Goal: Transaction & Acquisition: Purchase product/service

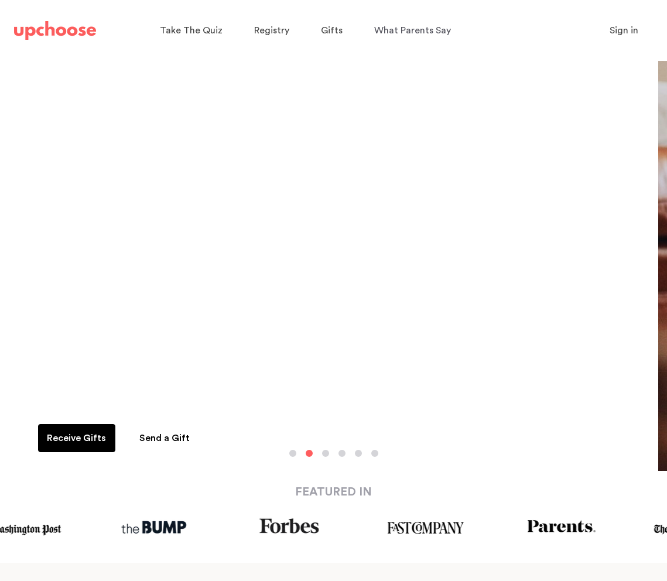
click at [617, 29] on span "Sign in" at bounding box center [623, 30] width 29 height 9
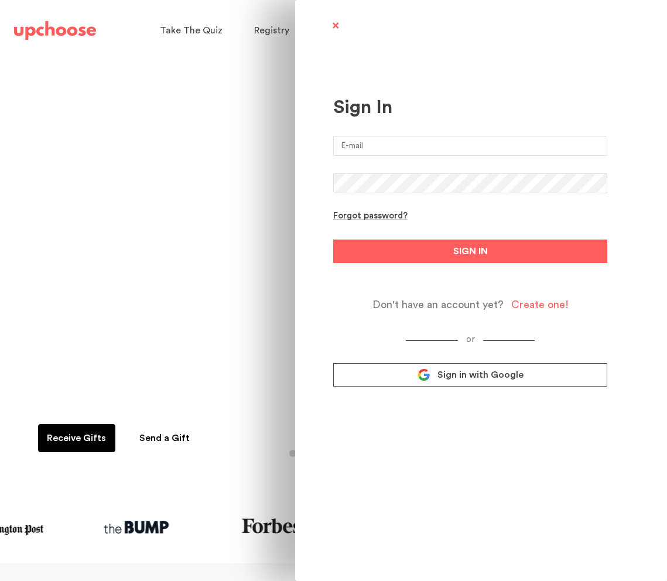
type input "renxfuller@gmail.com"
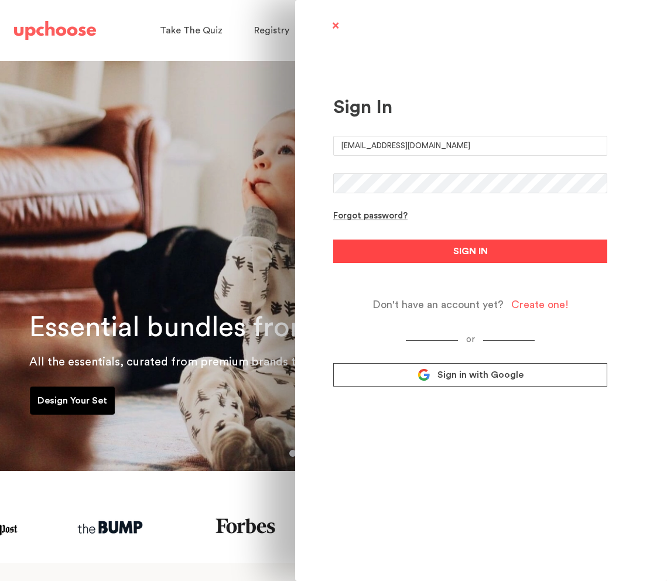
click at [412, 249] on button "SIGN IN" at bounding box center [470, 250] width 274 height 23
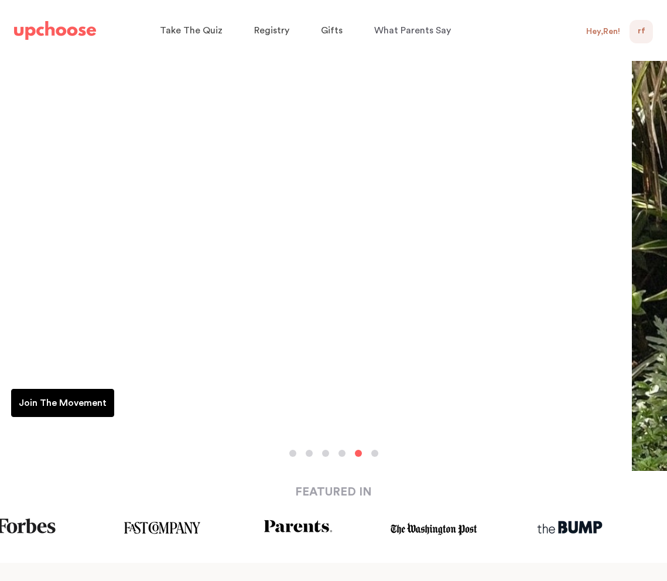
click at [603, 31] on div "Hey, Ren !" at bounding box center [603, 31] width 34 height 11
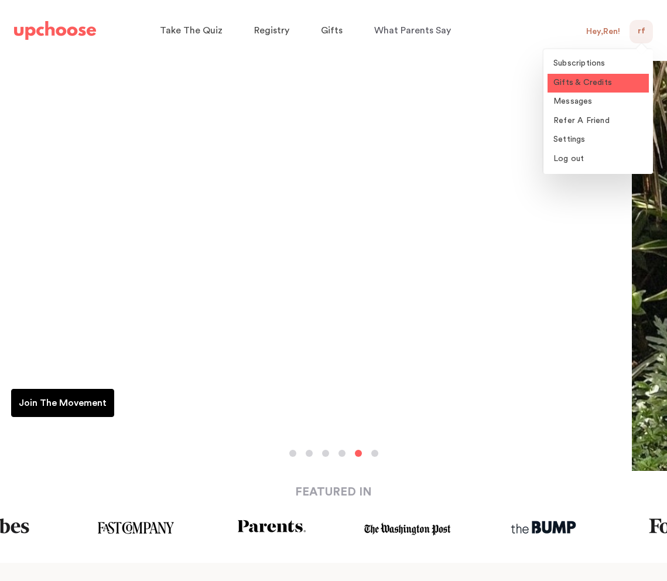
click at [585, 81] on span "Gifts & Credits" at bounding box center [582, 82] width 59 height 8
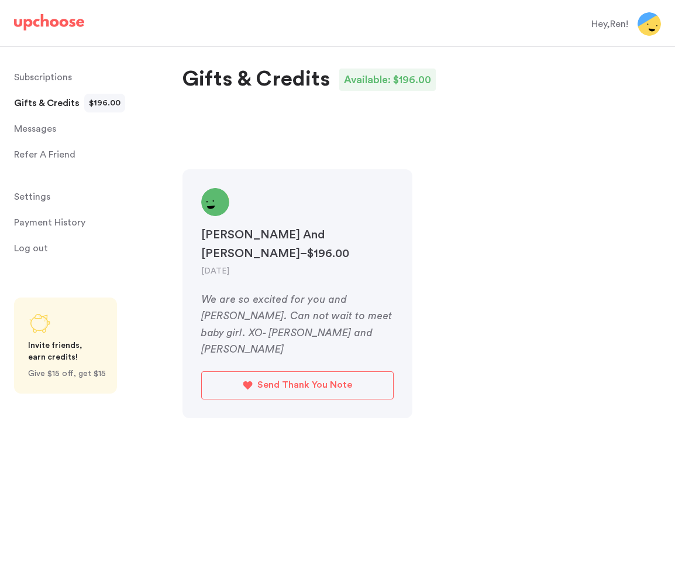
click at [30, 78] on p "Subscriptions" at bounding box center [43, 77] width 58 height 23
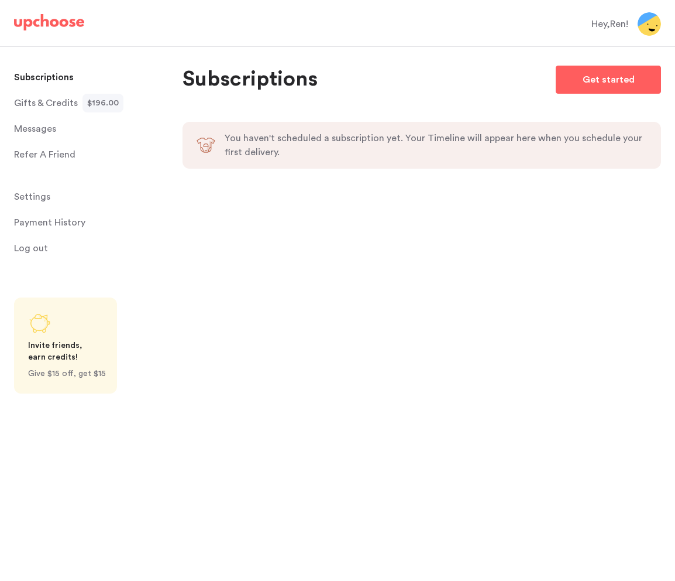
click at [46, 22] on img at bounding box center [49, 22] width 70 height 16
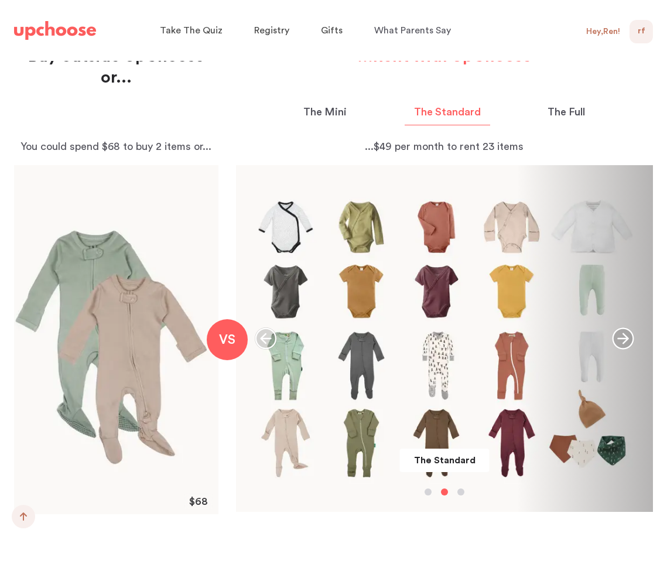
scroll to position [1225, 0]
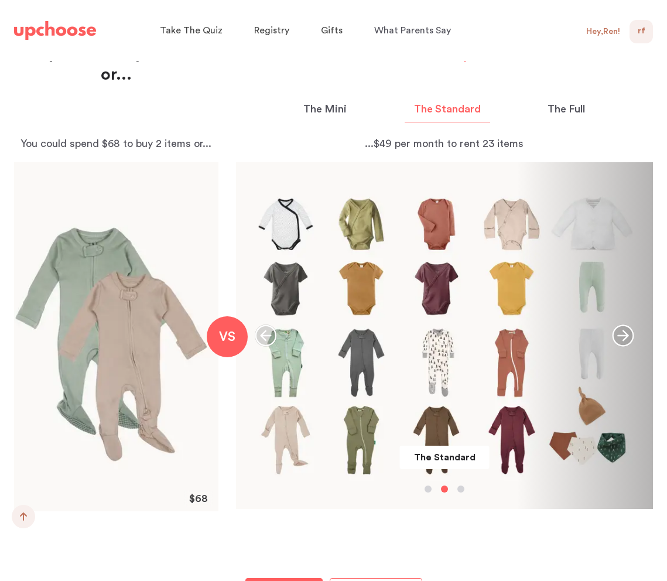
click at [321, 107] on p "The Mini" at bounding box center [324, 109] width 43 height 16
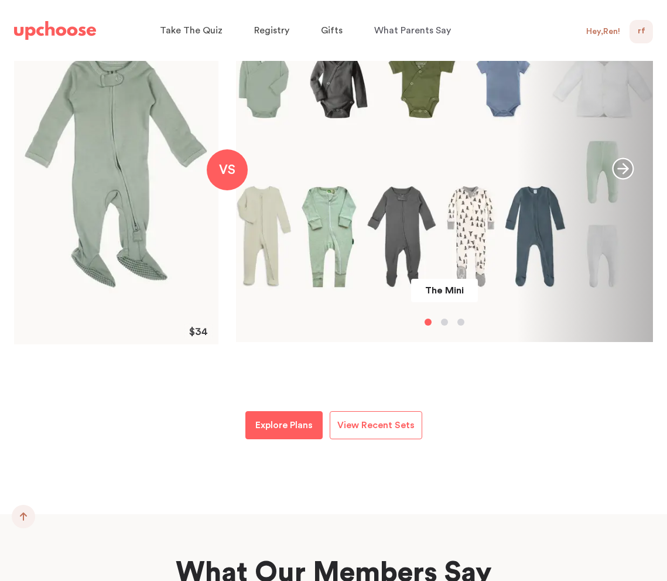
scroll to position [1492, 0]
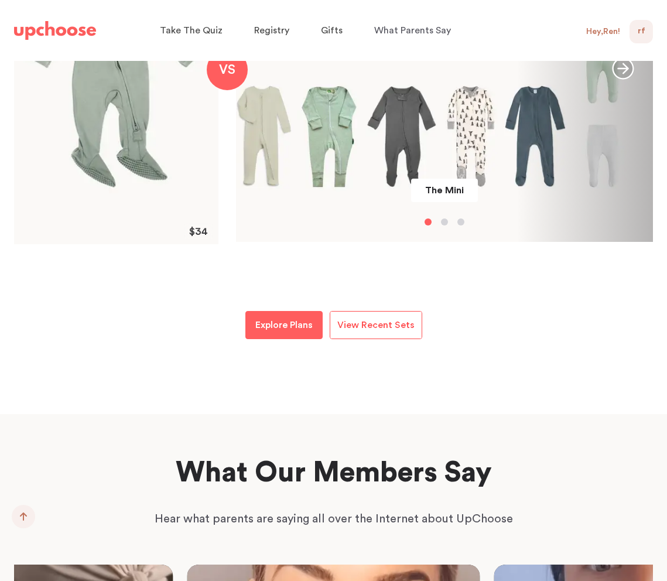
click at [394, 328] on span "View Recent Sets" at bounding box center [375, 324] width 77 height 9
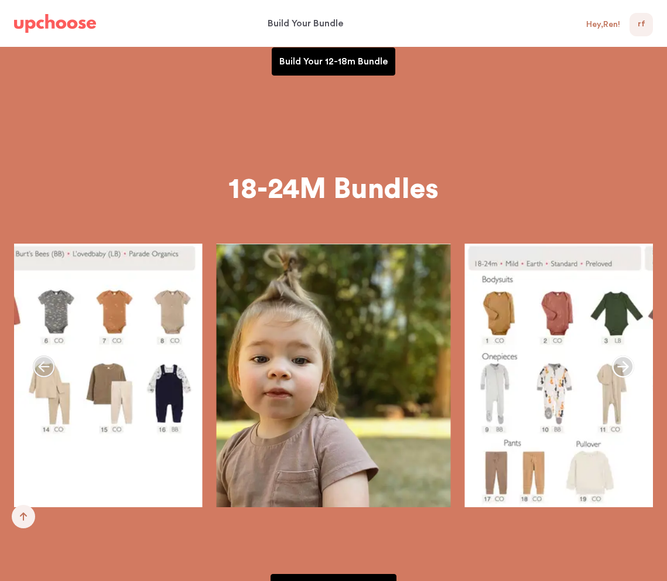
scroll to position [2659, 0]
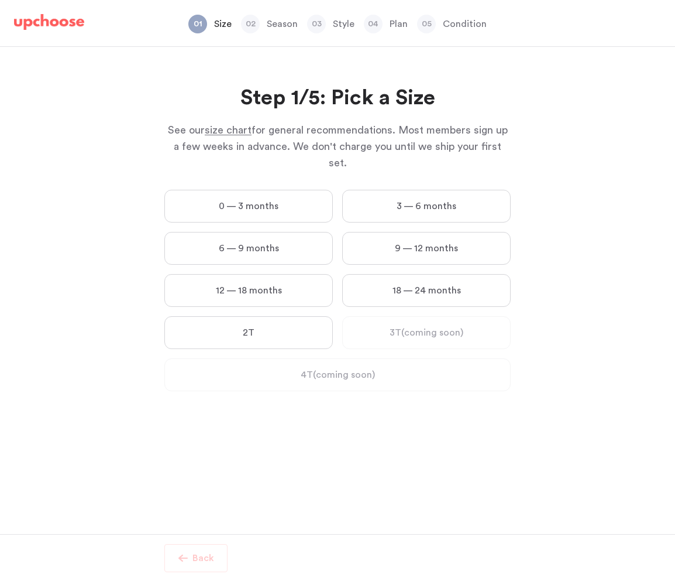
click at [425, 274] on label "18 — 24 months" at bounding box center [426, 290] width 169 height 33
click at [0, 0] on months "18 — 24 months" at bounding box center [0, 0] width 0 height 0
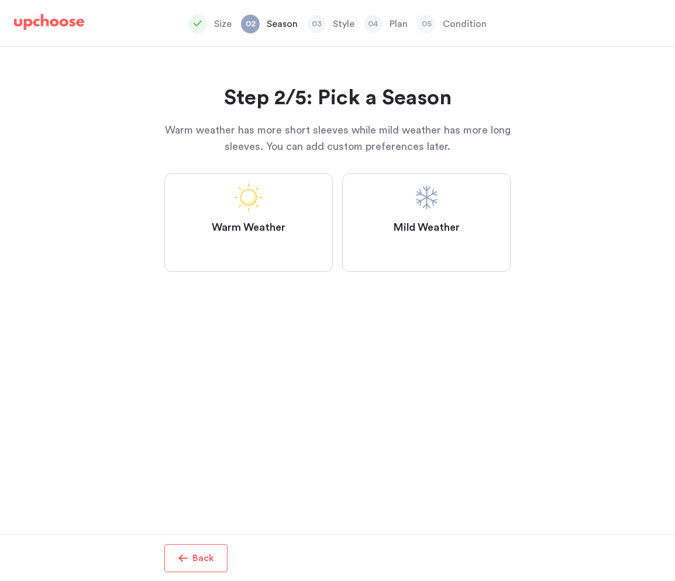
click at [423, 196] on span at bounding box center [427, 197] width 28 height 28
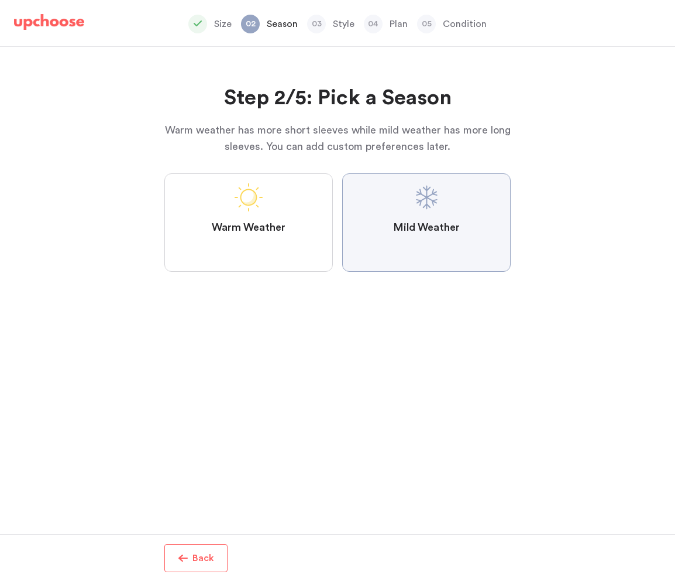
click at [0, 0] on Weather "Mild Weather" at bounding box center [0, 0] width 0 height 0
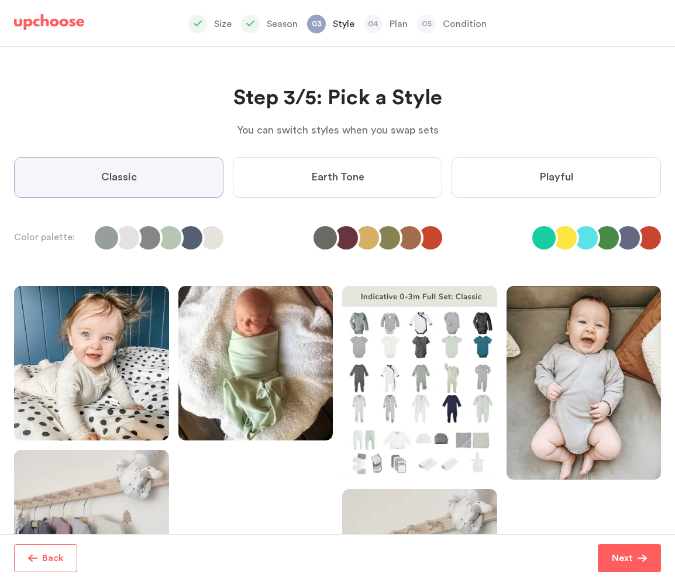
click at [559, 170] on span "Playful" at bounding box center [557, 177] width 34 height 14
click at [0, 0] on input "Playful" at bounding box center [0, 0] width 0 height 0
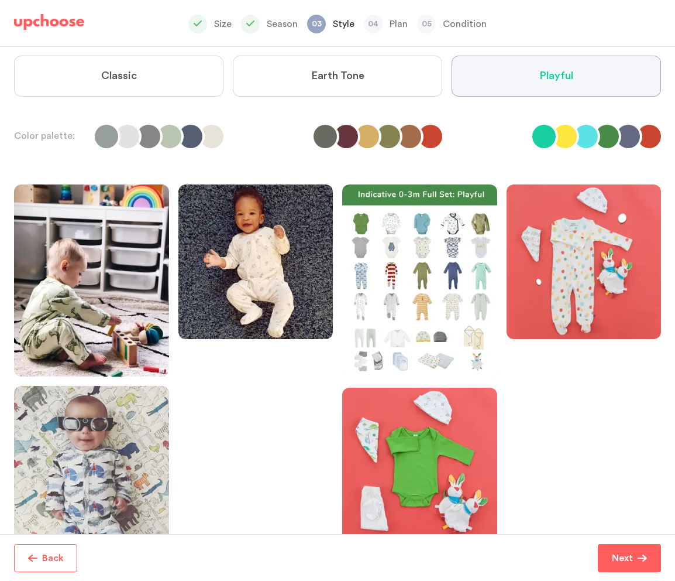
scroll to position [128, 0]
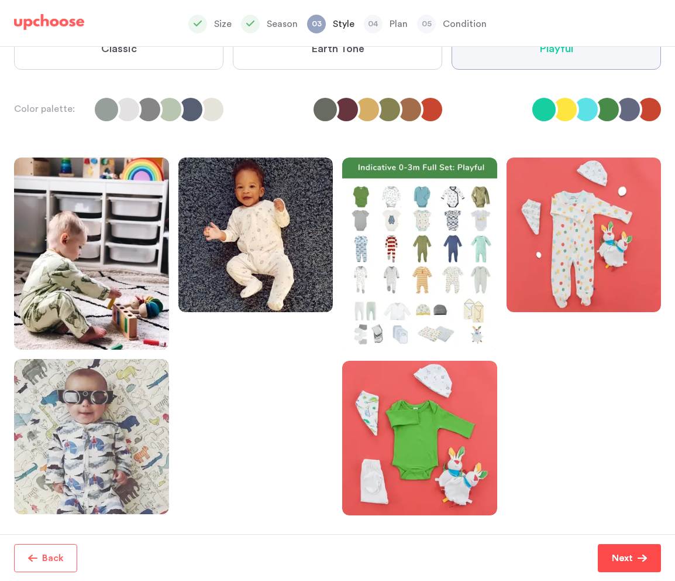
click at [625, 558] on p "Next" at bounding box center [622, 558] width 21 height 14
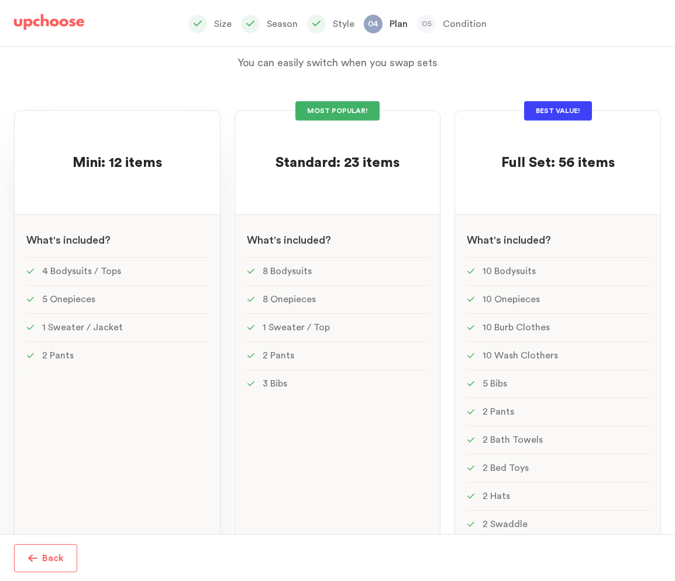
scroll to position [64, 0]
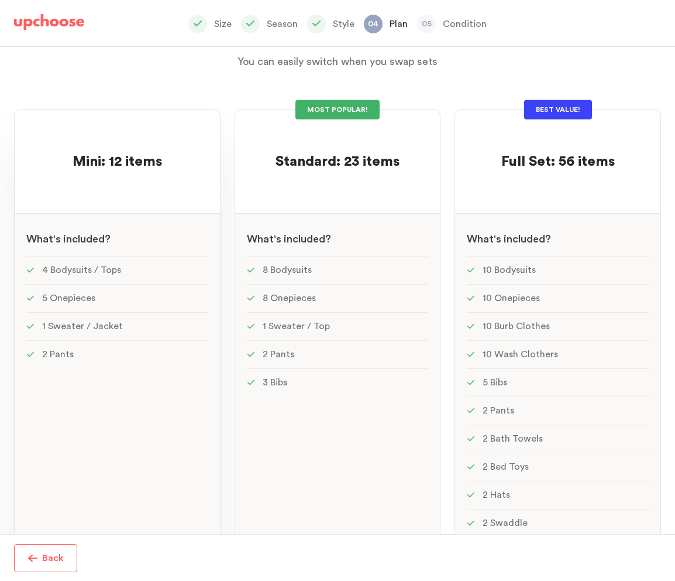
click at [89, 181] on div at bounding box center [117, 182] width 182 height 23
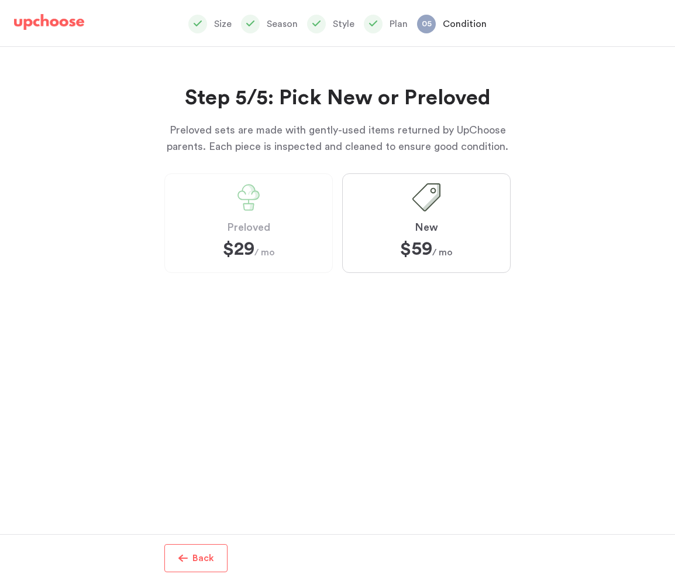
click at [187, 557] on span "button" at bounding box center [182, 557] width 9 height 9
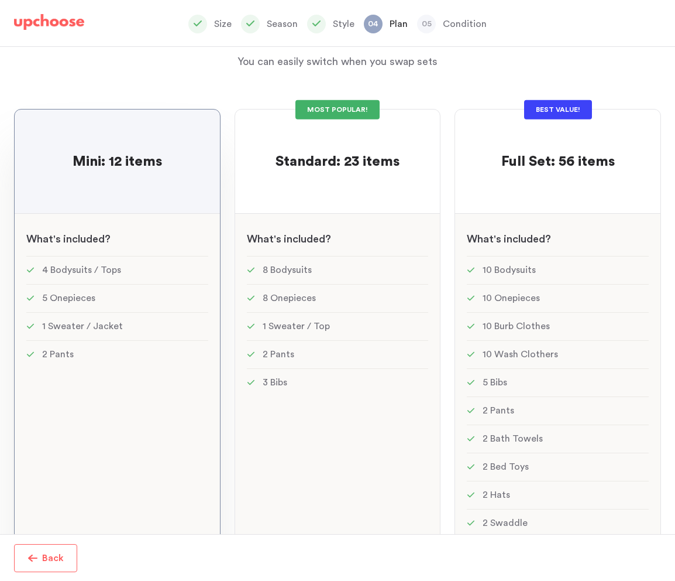
click at [53, 564] on button "Back" at bounding box center [45, 558] width 63 height 28
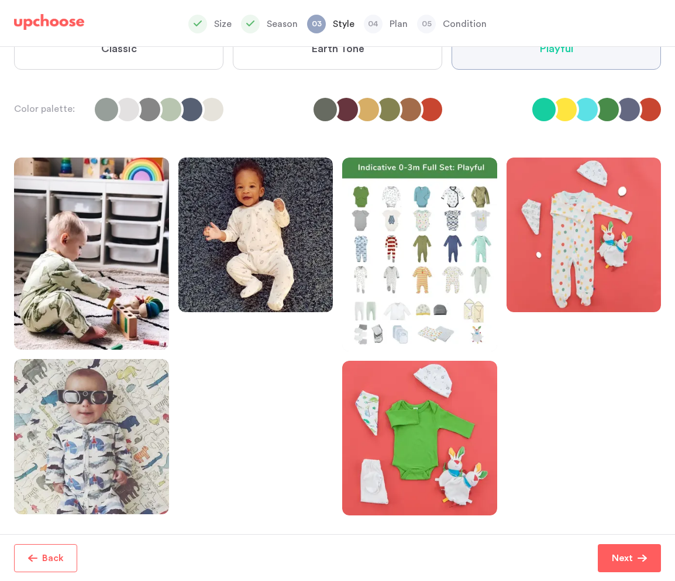
click at [49, 23] on img at bounding box center [49, 22] width 70 height 16
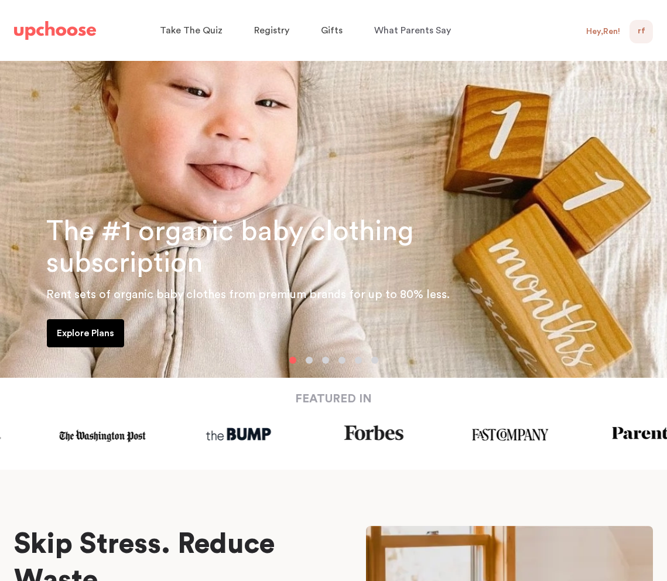
scroll to position [74, 0]
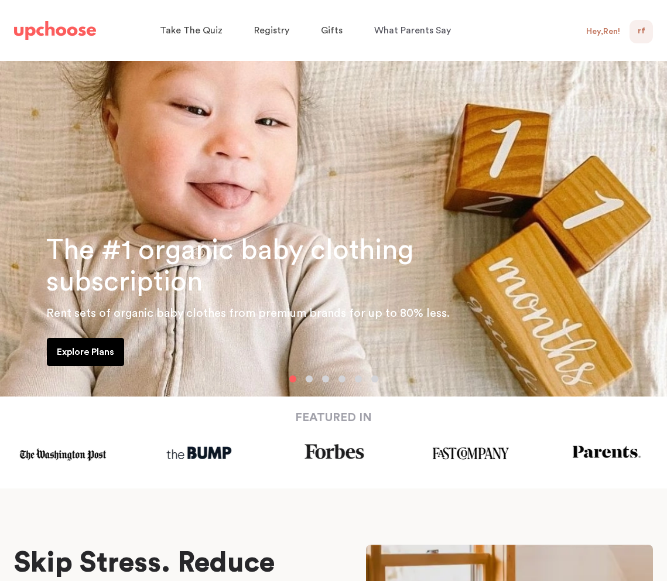
click at [68, 355] on p "Explore Plans" at bounding box center [85, 352] width 57 height 14
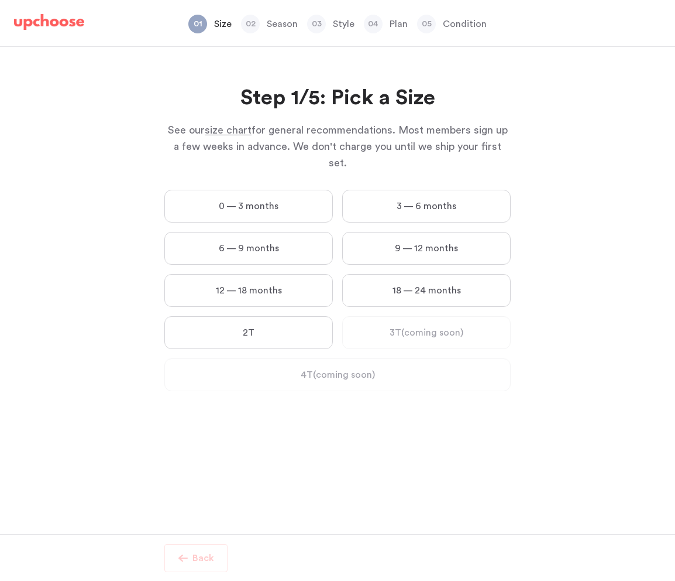
click at [439, 274] on label "18 — 24 months" at bounding box center [426, 290] width 169 height 33
click at [0, 0] on months "18 — 24 months" at bounding box center [0, 0] width 0 height 0
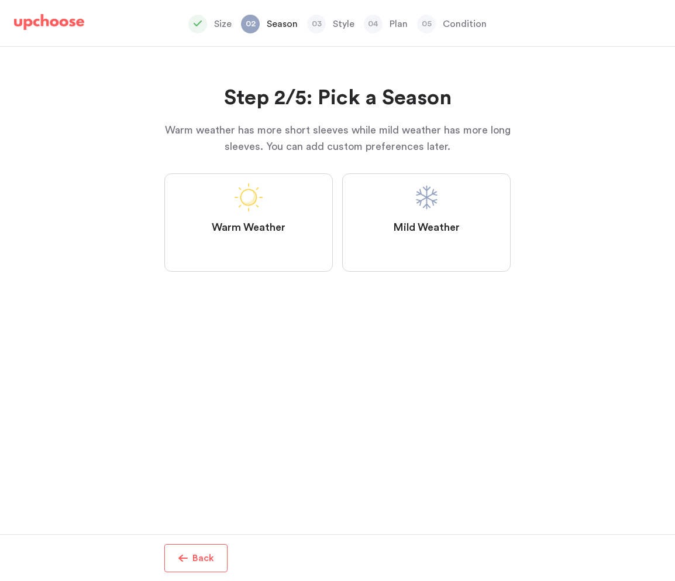
click at [439, 252] on label "Mild Weather" at bounding box center [426, 222] width 169 height 98
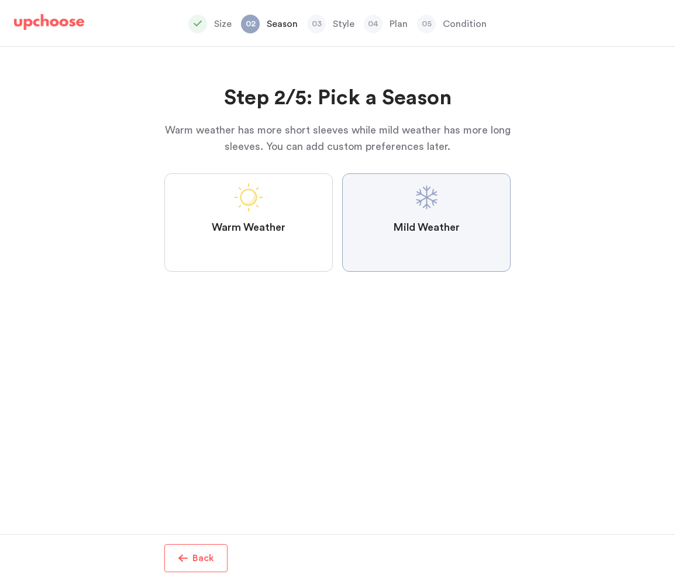
click at [0, 0] on Weather "Mild Weather" at bounding box center [0, 0] width 0 height 0
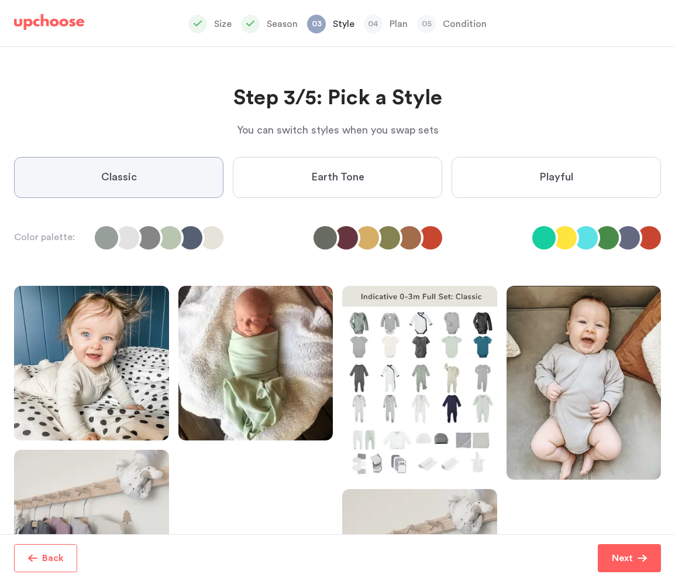
click at [565, 185] on label "Playful" at bounding box center [557, 177] width 210 height 41
click at [0, 0] on input "Playful" at bounding box center [0, 0] width 0 height 0
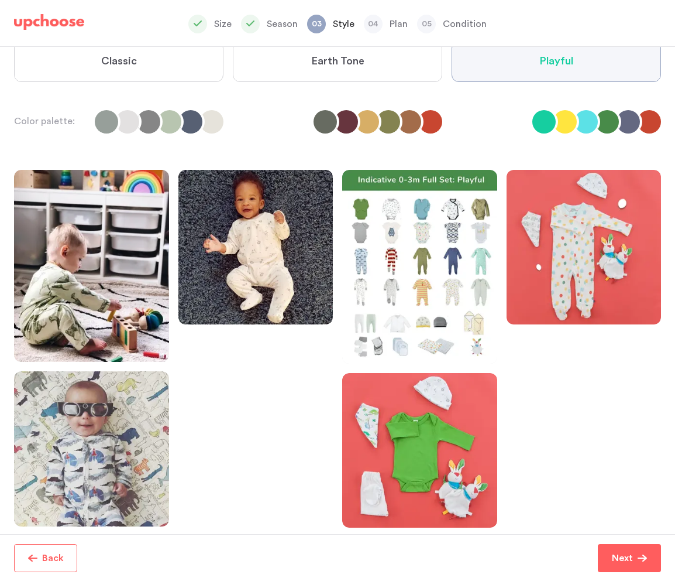
scroll to position [128, 0]
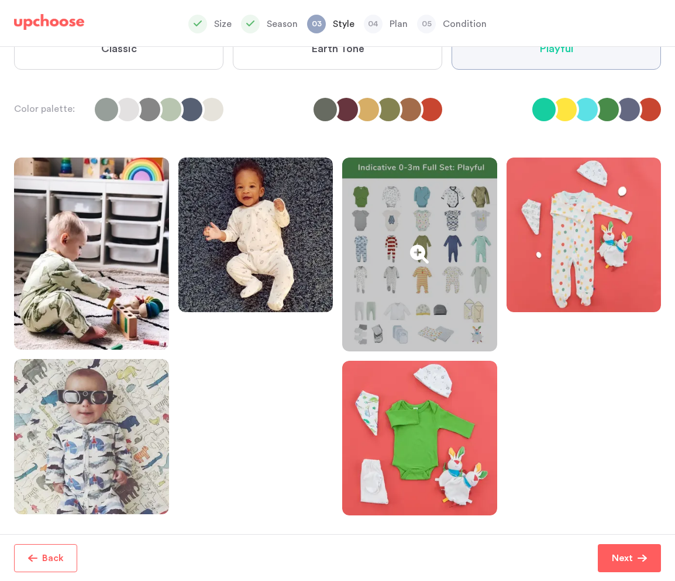
click at [442, 210] on div at bounding box center [419, 254] width 155 height 194
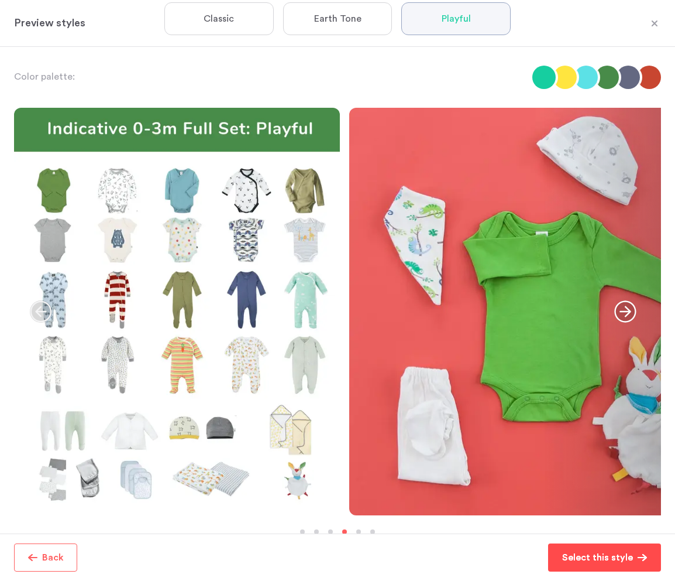
click at [624, 557] on p "Select this style" at bounding box center [597, 557] width 71 height 14
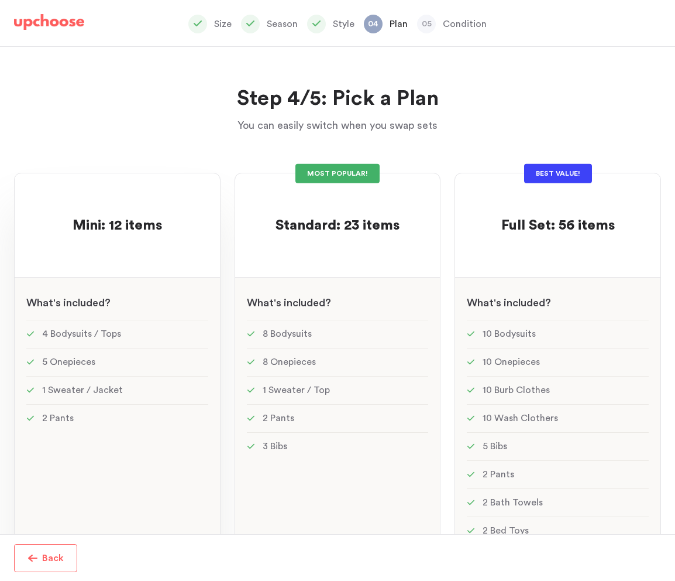
click at [96, 332] on li "4 Bodysuits / Tops" at bounding box center [117, 334] width 182 height 28
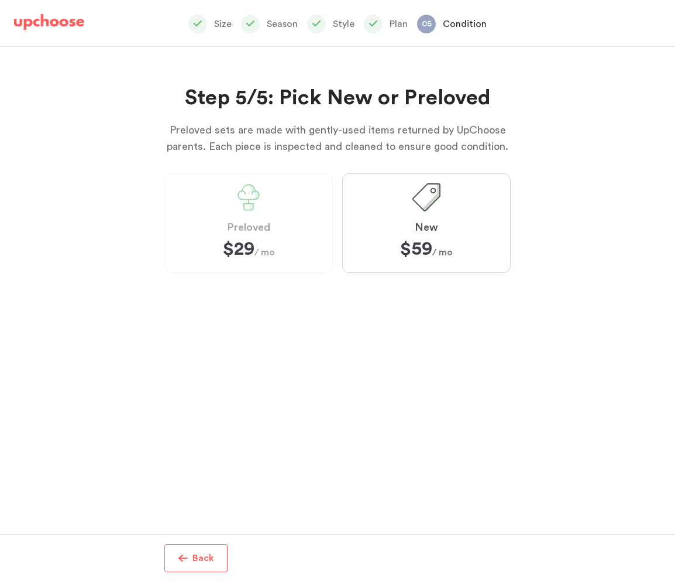
scroll to position [130, 0]
click at [410, 240] on strong "$59" at bounding box center [416, 248] width 32 height 19
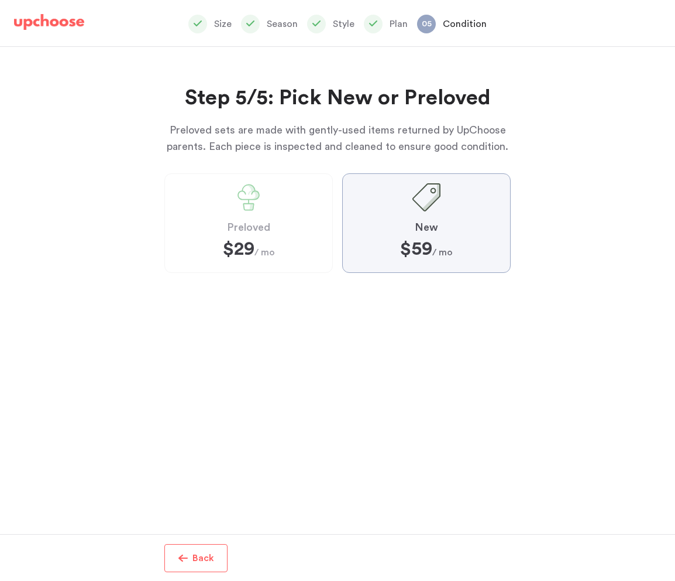
click at [0, 0] on input "New $59 $59 / mo" at bounding box center [0, 0] width 0 height 0
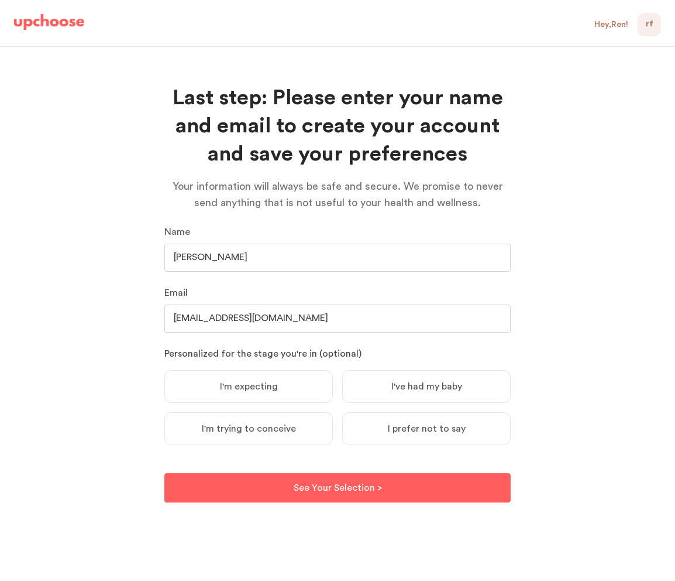
click at [432, 384] on span "I've had my baby" at bounding box center [427, 386] width 71 height 12
click at [0, 0] on input "I've had my baby" at bounding box center [0, 0] width 0 height 0
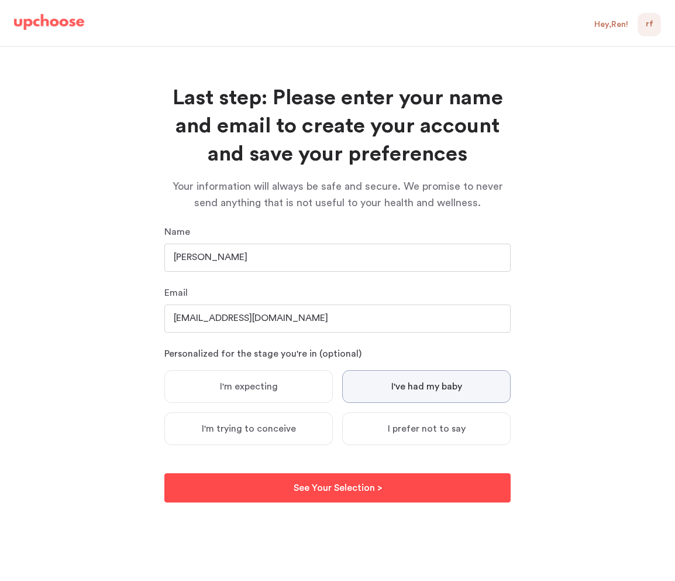
click at [348, 490] on p "See Your Selection >" at bounding box center [338, 487] width 88 height 14
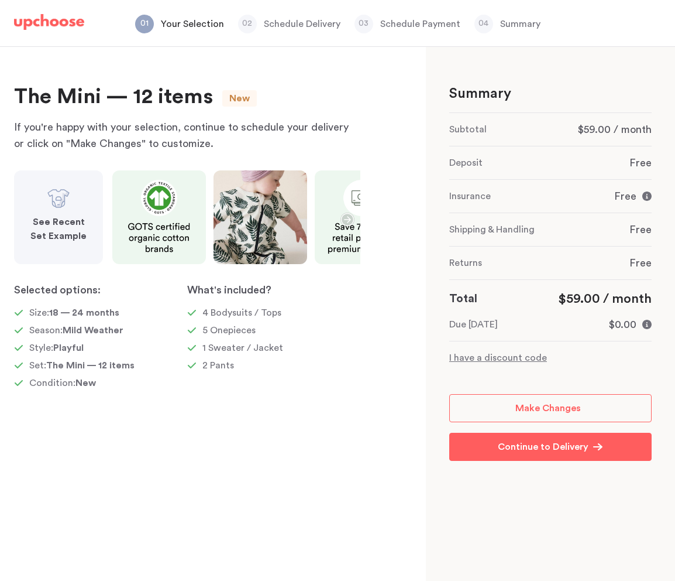
click at [345, 215] on icon "button" at bounding box center [348, 219] width 14 height 14
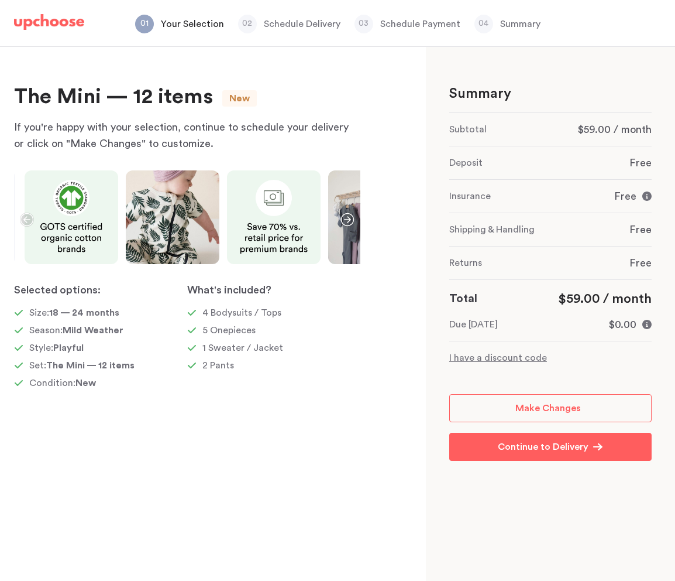
click at [345, 215] on icon "button" at bounding box center [348, 219] width 14 height 14
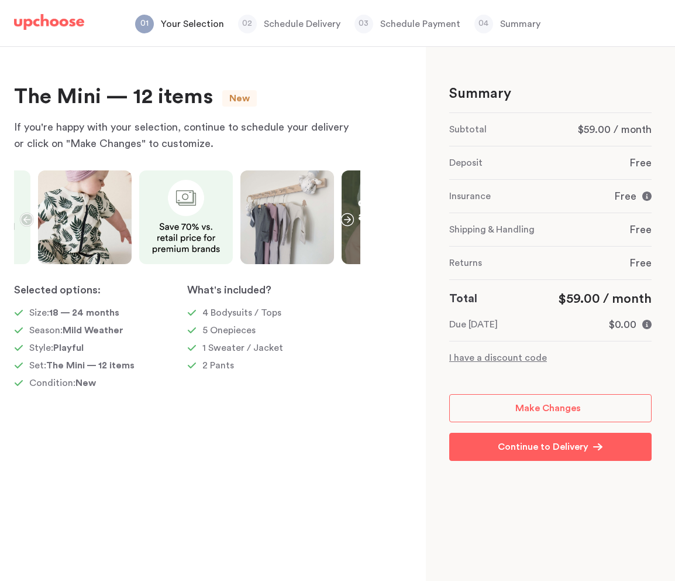
click at [345, 215] on icon "button" at bounding box center [348, 219] width 14 height 14
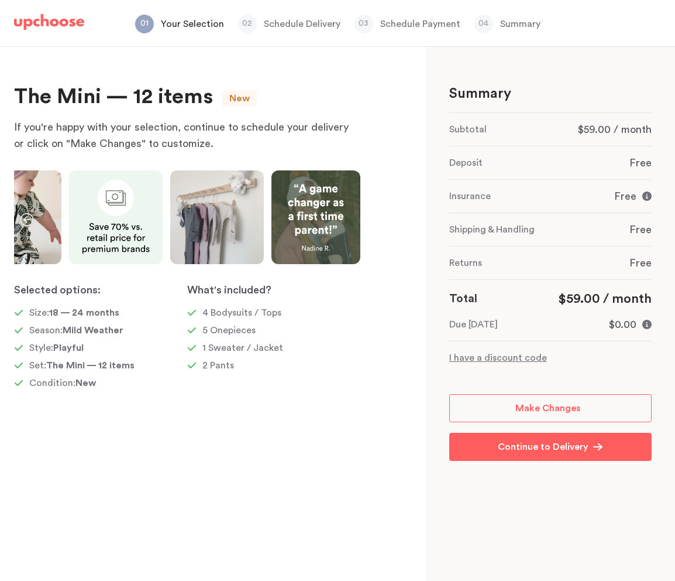
click at [46, 22] on img at bounding box center [49, 22] width 70 height 16
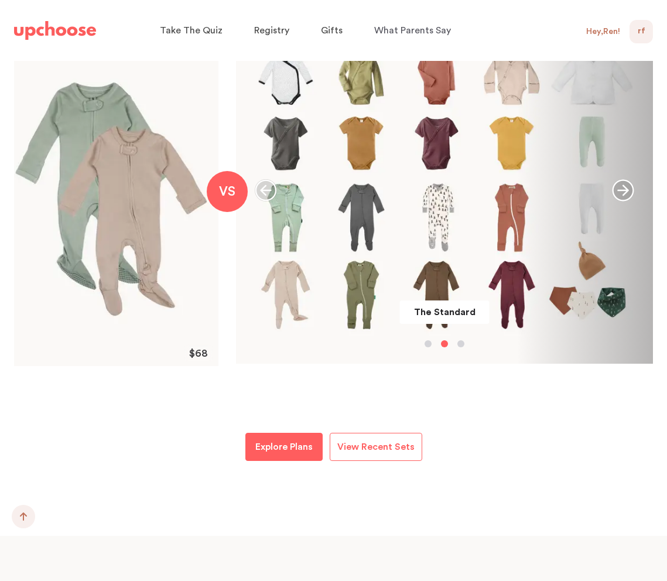
scroll to position [1372, 0]
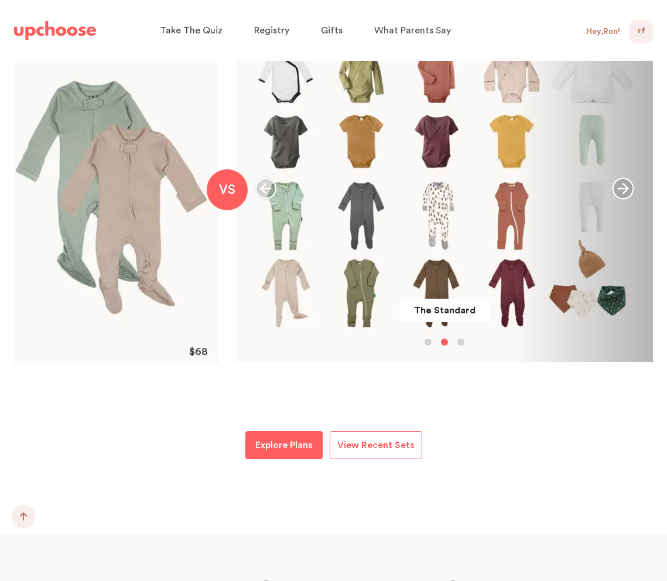
click at [397, 441] on span "View Recent Sets" at bounding box center [375, 444] width 77 height 9
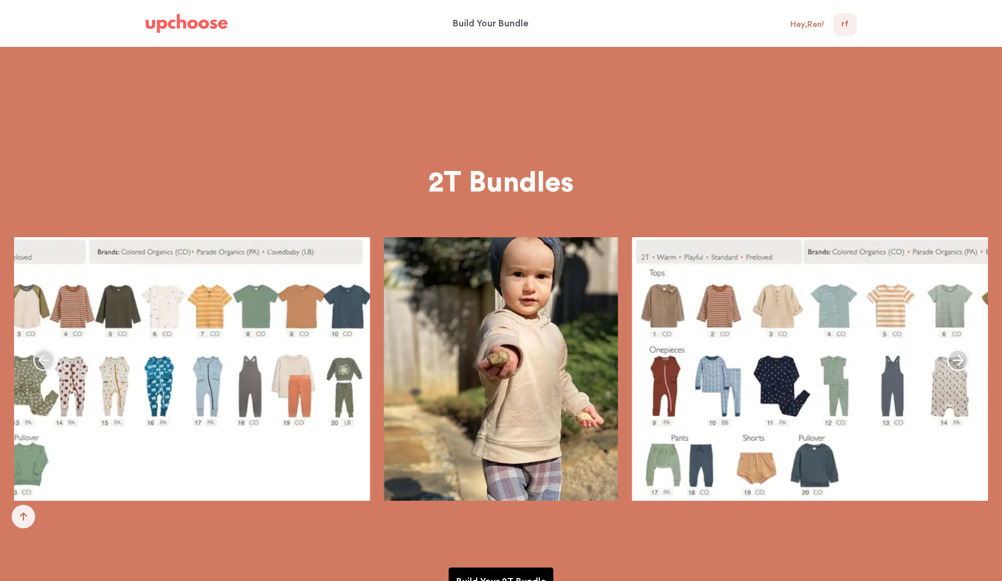
scroll to position [3337, 0]
